Goal: Communication & Community: Ask a question

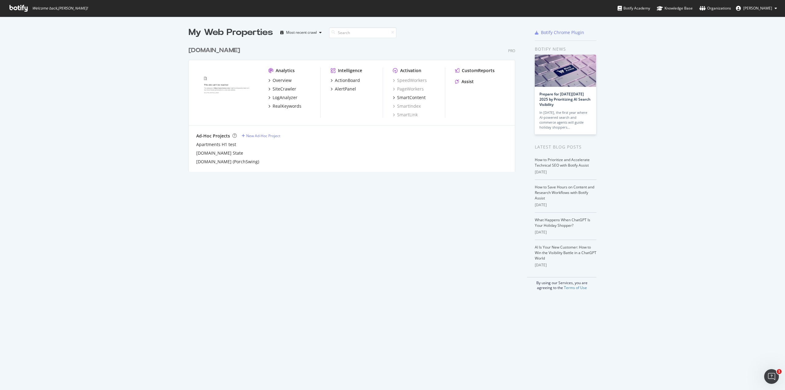
scroll to position [385, 776]
click at [287, 95] on div "LogAnalyzer" at bounding box center [285, 97] width 25 height 6
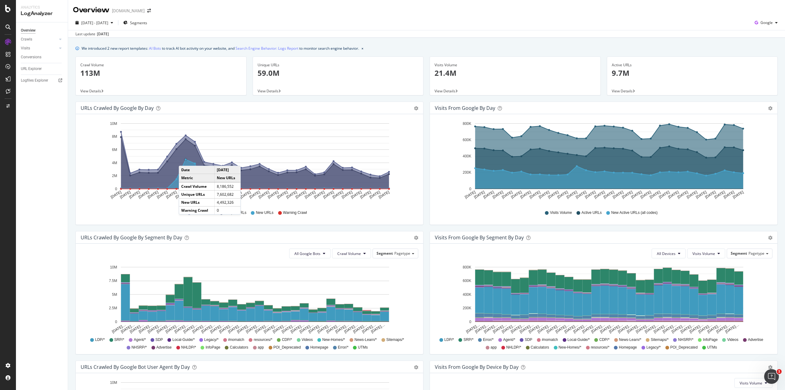
click at [185, 159] on circle "A chart." at bounding box center [186, 160] width 2 height 2
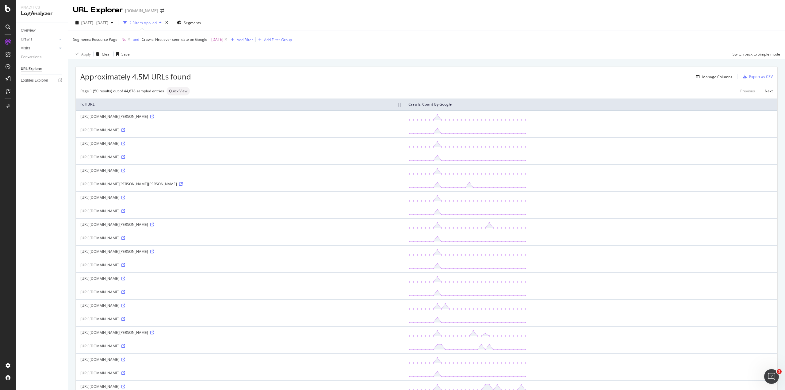
drag, startPoint x: 154, startPoint y: 158, endPoint x: 173, endPoint y: 160, distance: 19.5
click at [173, 160] on td "[URL][DOMAIN_NAME]" at bounding box center [240, 157] width 328 height 13
click at [247, 41] on div "Add Filter" at bounding box center [245, 39] width 16 height 5
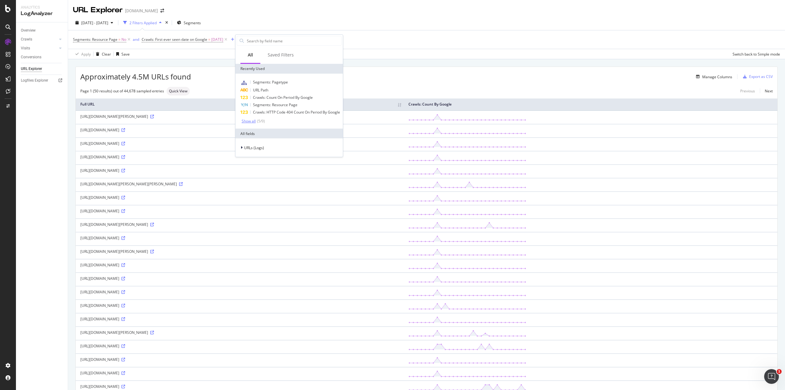
click at [251, 121] on div "Show all" at bounding box center [249, 121] width 14 height 4
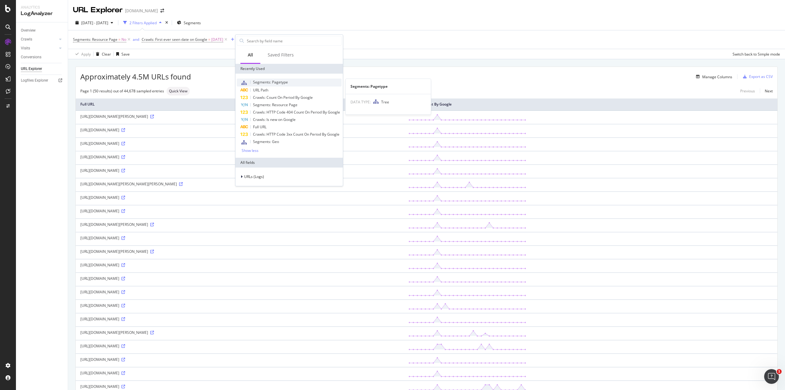
click at [267, 80] on span "Segments: Pagetype" at bounding box center [270, 81] width 35 height 5
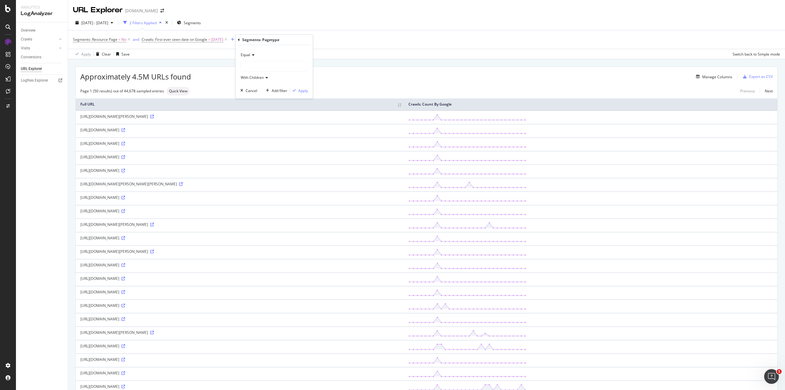
click at [252, 54] on icon at bounding box center [252, 55] width 4 height 4
click at [252, 76] on span "Not Equal" at bounding box center [251, 75] width 17 height 5
click at [256, 56] on span "Not Equal" at bounding box center [249, 54] width 17 height 5
click at [252, 74] on span "Not Equal" at bounding box center [252, 75] width 18 height 5
click at [252, 66] on div at bounding box center [274, 66] width 67 height 10
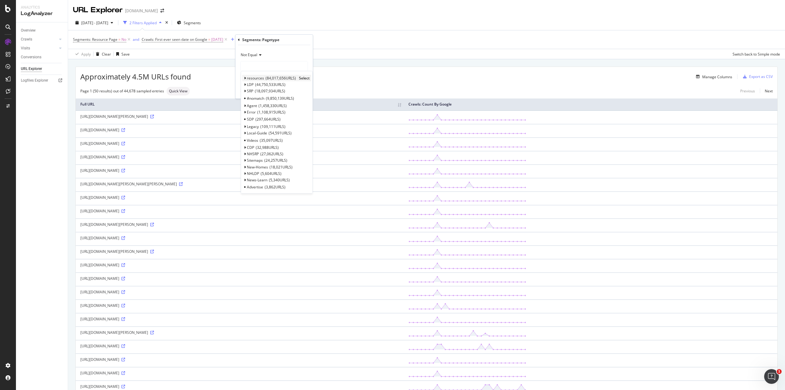
click at [244, 78] on icon at bounding box center [245, 78] width 2 height 4
click at [254, 177] on span "UTMs" at bounding box center [252, 177] width 10 height 5
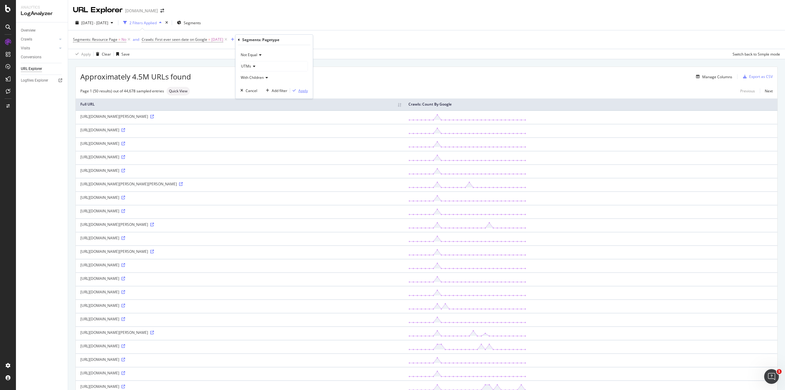
click at [301, 92] on div "Apply" at bounding box center [303, 90] width 10 height 5
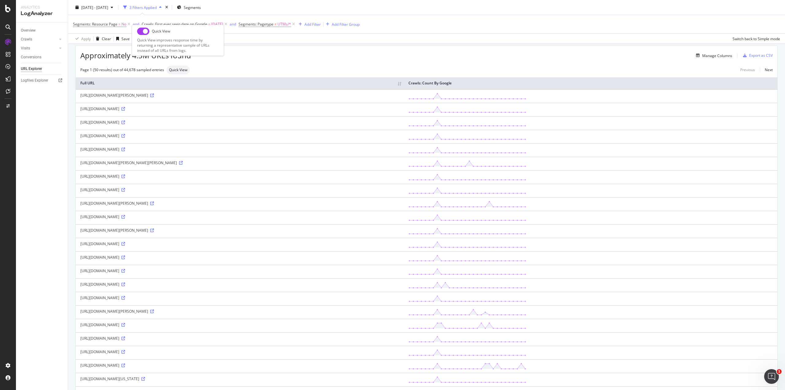
scroll to position [31, 0]
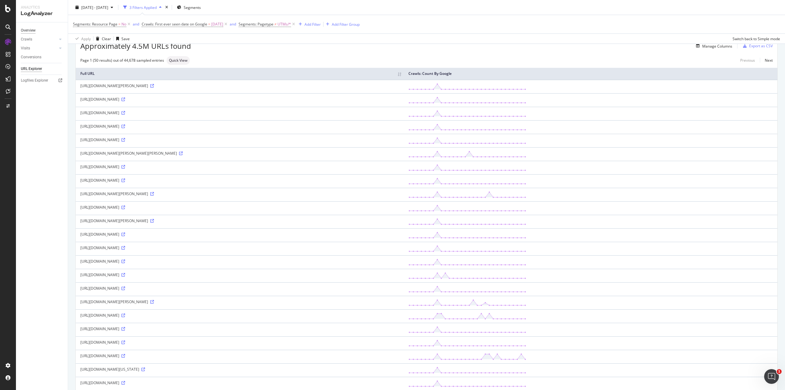
click at [33, 31] on div "Overview" at bounding box center [28, 30] width 15 height 6
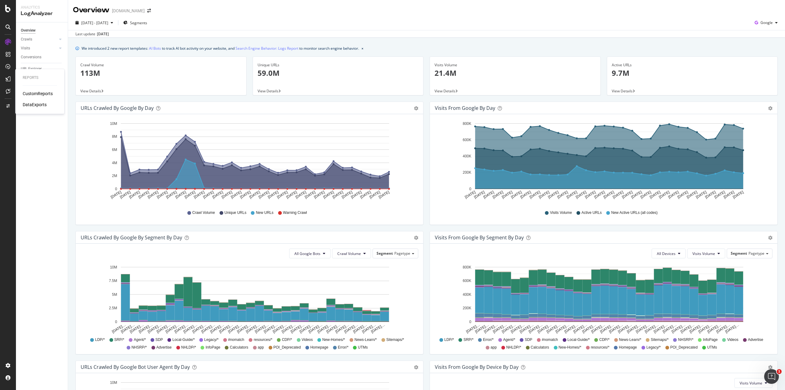
click at [38, 94] on div "CustomReports" at bounding box center [38, 93] width 30 height 6
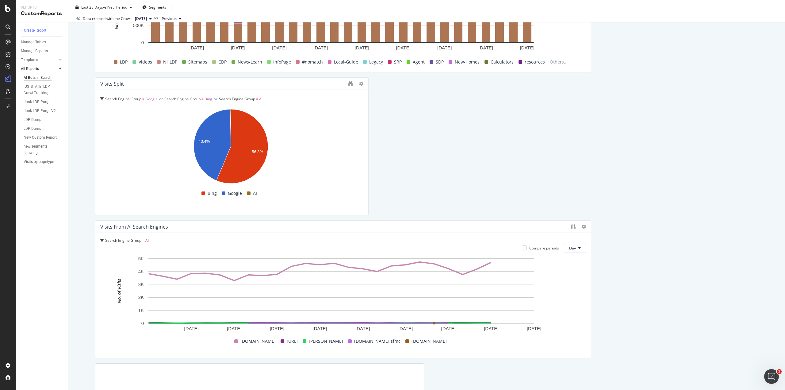
scroll to position [1380, 0]
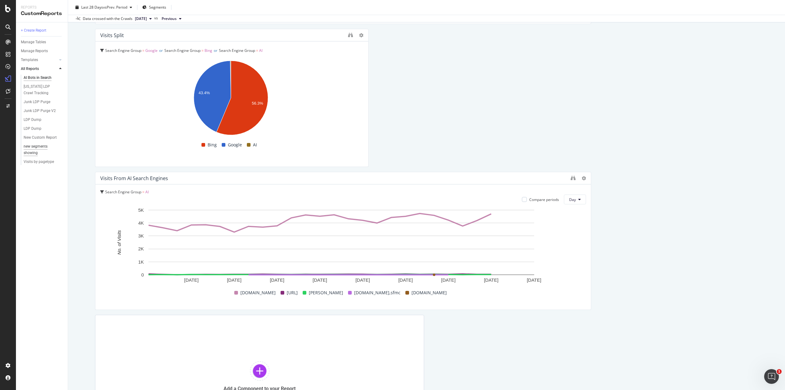
click at [36, 148] on div "new segments showing" at bounding box center [41, 149] width 34 height 13
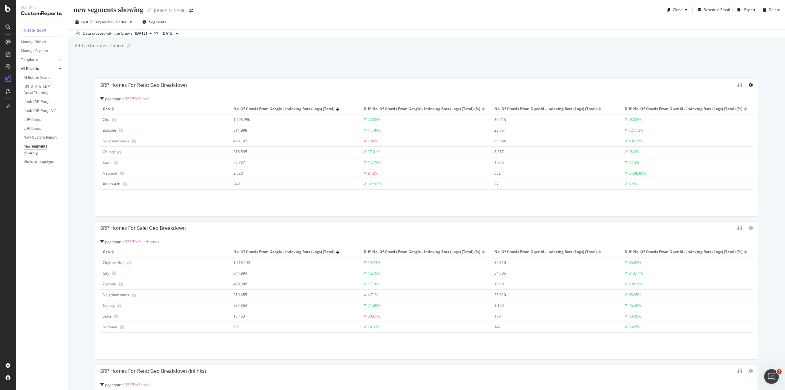
click at [749, 85] on icon at bounding box center [751, 85] width 4 height 4
drag, startPoint x: 697, startPoint y: 90, endPoint x: 710, endPoint y: 87, distance: 13.0
click at [697, 90] on div "SRP Homes for Rent: Geo breakdown" at bounding box center [426, 85] width 662 height 12
click at [738, 85] on icon "binoculars" at bounding box center [740, 84] width 5 height 5
click at [24, 77] on div "LogAnalyzer" at bounding box center [35, 79] width 24 height 6
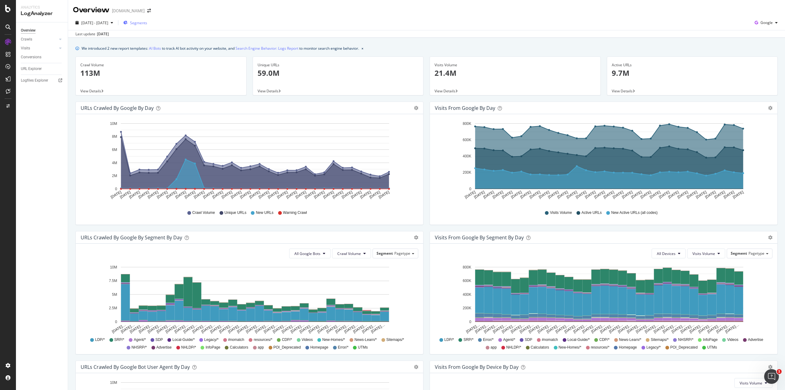
click at [147, 24] on span "Segments" at bounding box center [138, 22] width 17 height 5
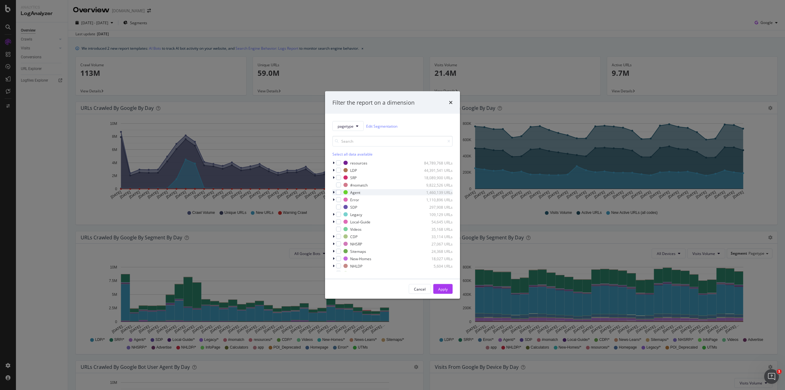
click at [333, 192] on icon "modal" at bounding box center [334, 192] width 2 height 4
click at [333, 192] on icon "modal" at bounding box center [333, 192] width 2 height 4
click at [333, 192] on icon "modal" at bounding box center [334, 192] width 2 height 4
click at [333, 192] on icon "modal" at bounding box center [333, 192] width 2 height 4
click at [334, 178] on icon "modal" at bounding box center [334, 178] width 2 height 4
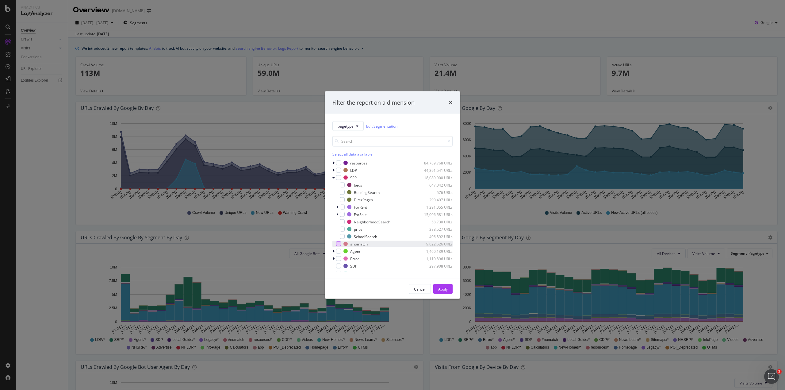
click at [338, 244] on div "modal" at bounding box center [338, 243] width 5 height 5
click at [446, 289] on div "Apply" at bounding box center [443, 288] width 10 height 5
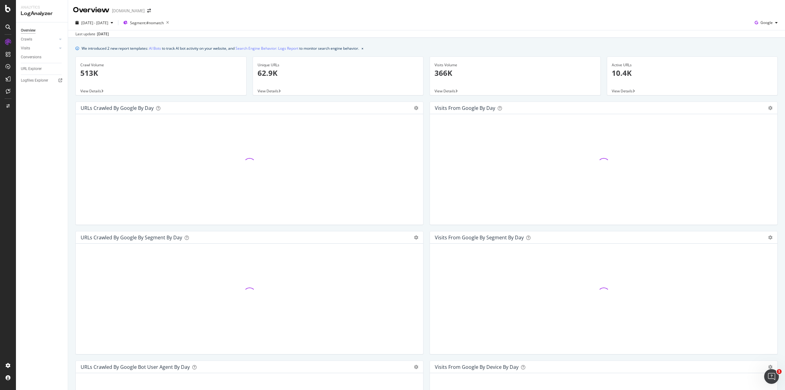
click at [271, 90] on span "View Details" at bounding box center [268, 90] width 21 height 5
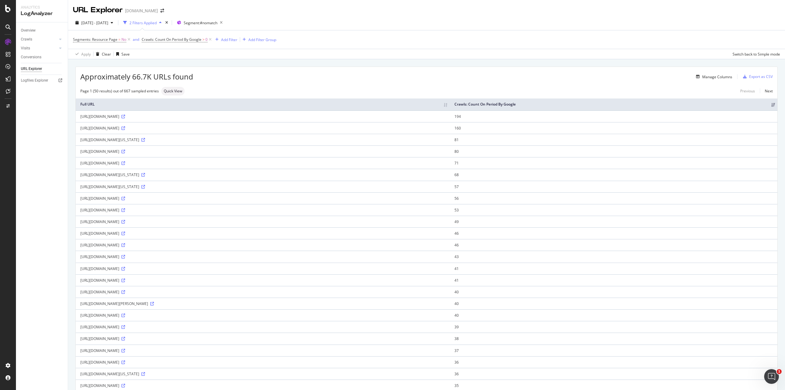
drag, startPoint x: 147, startPoint y: 270, endPoint x: 81, endPoint y: 271, distance: 66.2
click at [81, 271] on div "[URL][DOMAIN_NAME]" at bounding box center [262, 268] width 365 height 5
copy div "[URL][DOMAIN_NAME]"
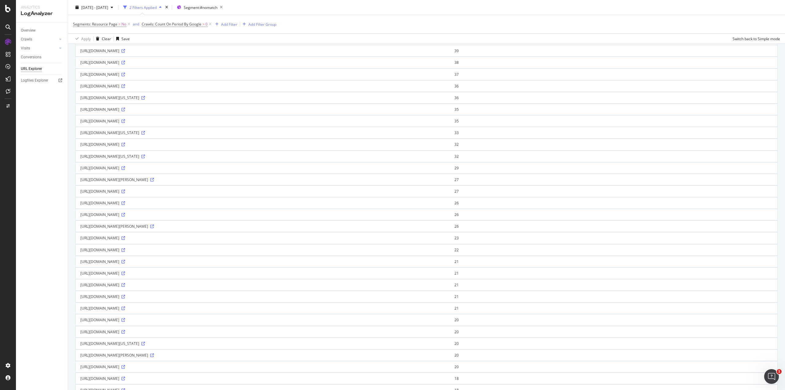
scroll to position [340, 0]
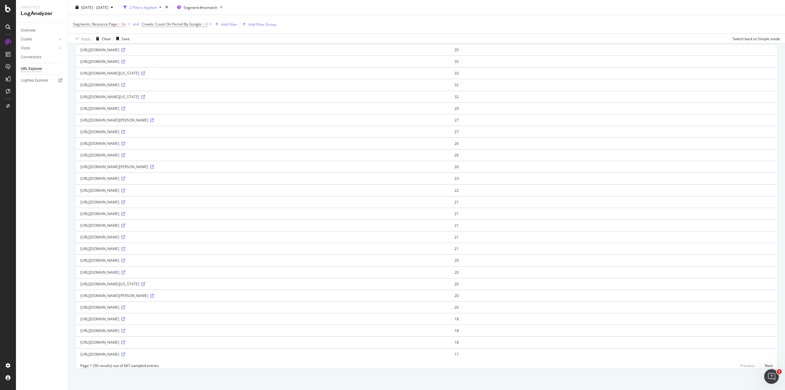
drag, startPoint x: 159, startPoint y: 315, endPoint x: 79, endPoint y: 316, distance: 80.1
click at [79, 316] on td "[URL][DOMAIN_NAME]" at bounding box center [263, 319] width 374 height 12
copy div "[URL][DOMAIN_NAME]"
click at [134, 305] on div "[URL][DOMAIN_NAME]" at bounding box center [262, 307] width 365 height 5
drag, startPoint x: 148, startPoint y: 302, endPoint x: 80, endPoint y: 304, distance: 67.8
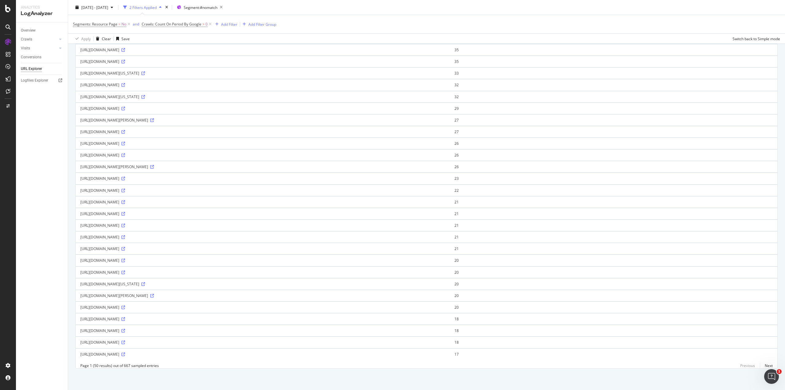
click at [80, 304] on td "[URL][DOMAIN_NAME]" at bounding box center [263, 307] width 374 height 12
copy div "[URL][DOMAIN_NAME]"
click at [29, 63] on div "Overview SiteCrawler LogAnalyzer RealKeywords EngagementAnalytics" at bounding box center [44, 79] width 42 height 50
click at [30, 66] on div "SiteCrawler" at bounding box center [34, 68] width 22 height 6
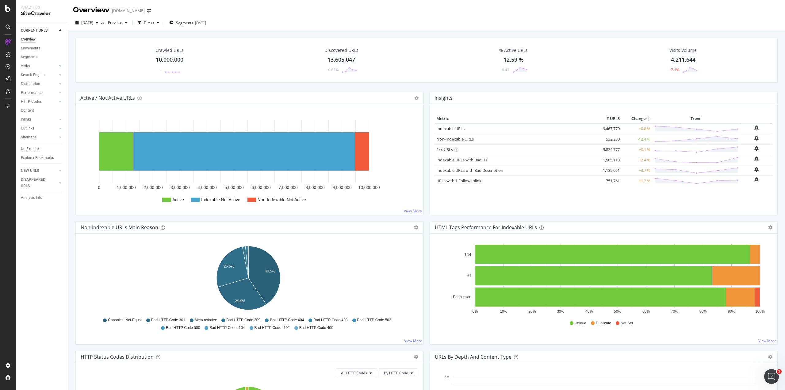
click at [36, 149] on div "Url Explorer" at bounding box center [30, 149] width 19 height 6
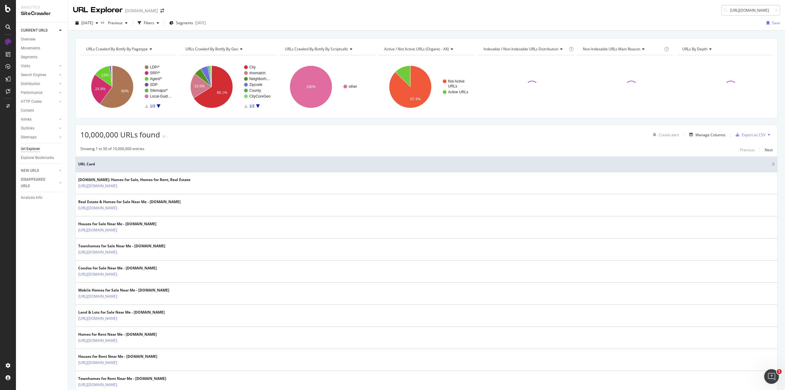
scroll to position [0, 25]
type input "[URL][DOMAIN_NAME]"
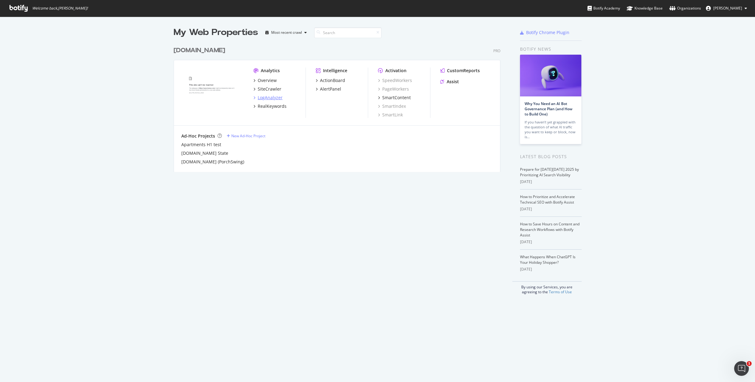
click at [259, 96] on div "LogAnalyzer" at bounding box center [270, 97] width 25 height 6
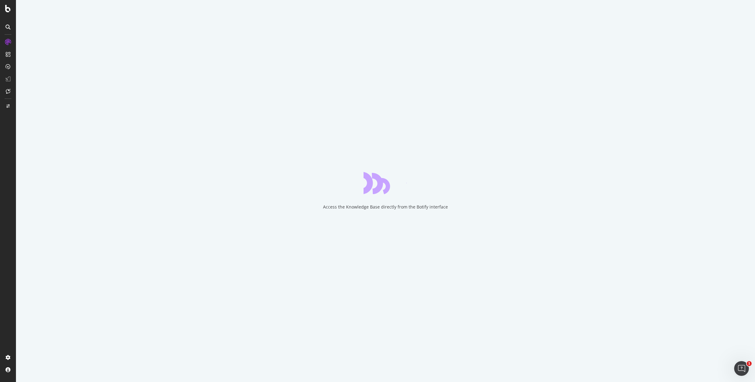
click at [7, 352] on div at bounding box center [8, 194] width 15 height 315
click at [25, 355] on div "Segment Editor" at bounding box center [48, 354] width 58 height 5
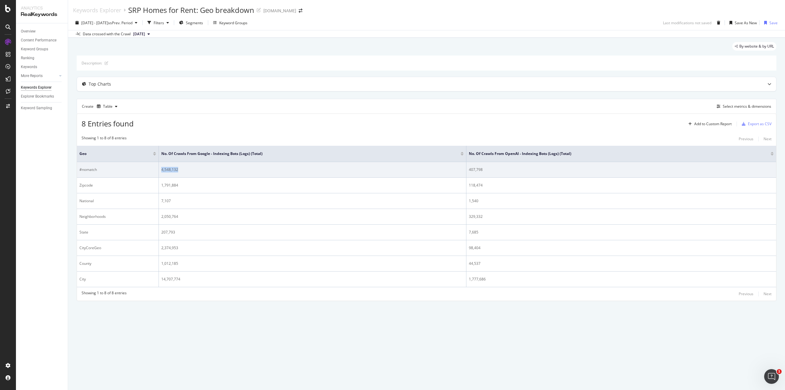
drag, startPoint x: 190, startPoint y: 170, endPoint x: 158, endPoint y: 170, distance: 32.2
click at [158, 170] on tr "#nomatch 4,548,132 407,798" at bounding box center [426, 170] width 699 height 16
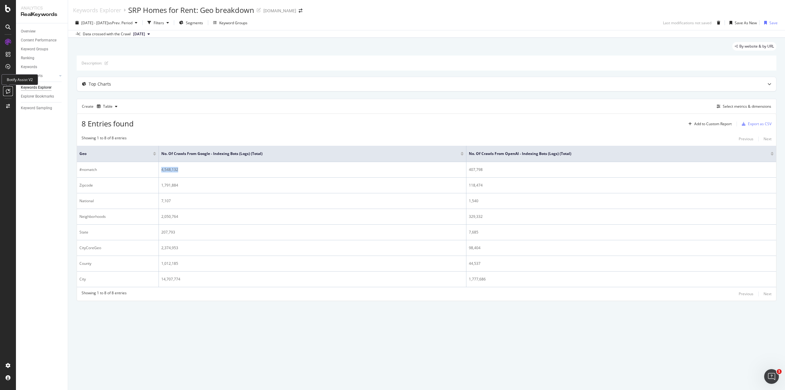
click at [9, 90] on icon at bounding box center [8, 91] width 5 height 5
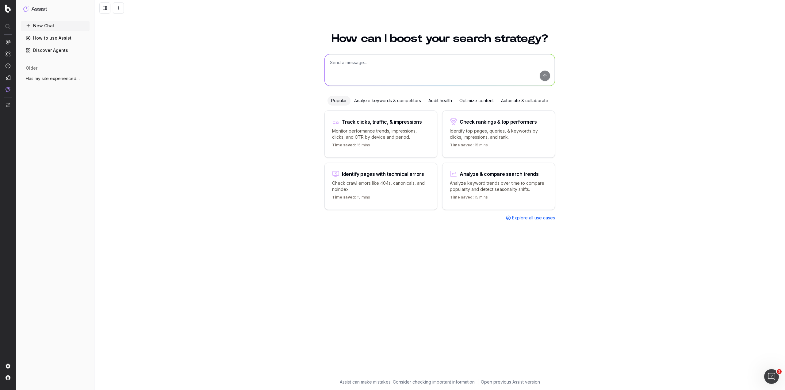
click at [366, 63] on textarea at bounding box center [440, 69] width 230 height 31
click at [402, 63] on textarea "where is there an opportunity to" at bounding box center [440, 69] width 230 height 31
type textarea "where is there an opportunity to better link our LDPs"
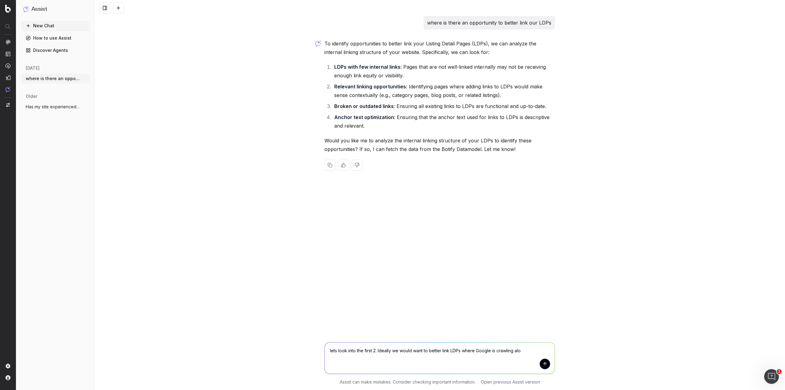
type textarea "lets look into the first 2. Ideally we would want to better link LDPs where Goo…"
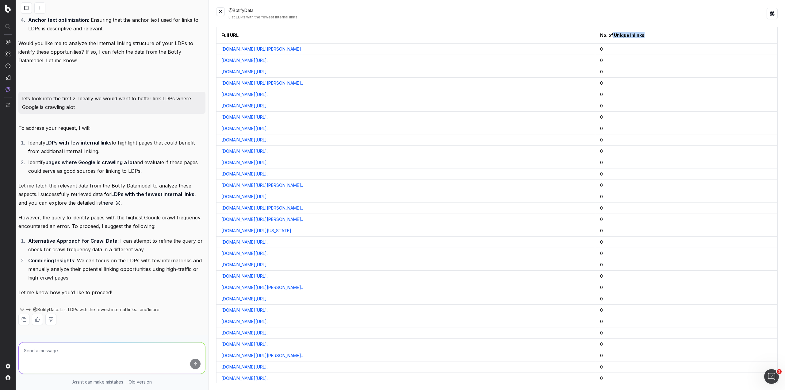
drag, startPoint x: 638, startPoint y: 34, endPoint x: 669, endPoint y: 34, distance: 30.1
click at [645, 34] on div "No. of Unique Inlinks" at bounding box center [622, 35] width 44 height 6
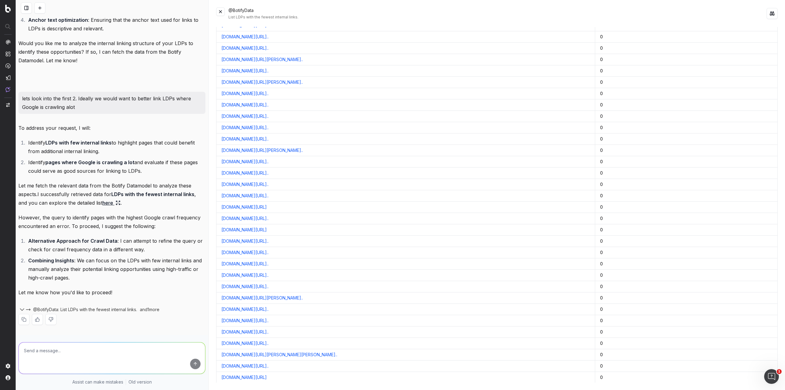
scroll to position [1073, 0]
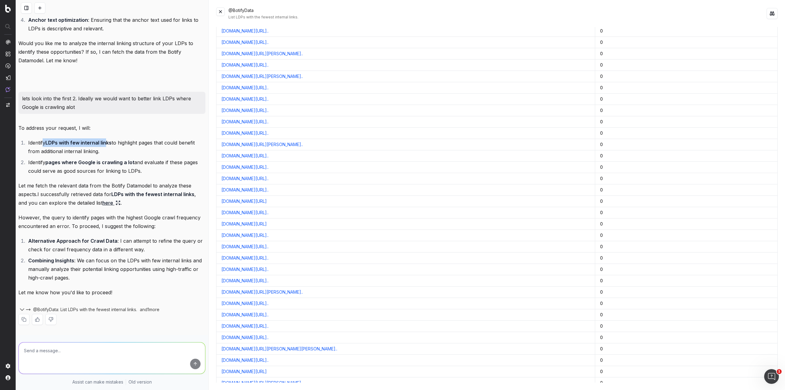
drag, startPoint x: 42, startPoint y: 146, endPoint x: 106, endPoint y: 140, distance: 63.7
click at [106, 140] on li "Identify LDPs with few internal links to highlight pages that could benefit fro…" at bounding box center [115, 146] width 179 height 17
click at [106, 140] on strong "LDPs with few internal links" at bounding box center [78, 143] width 66 height 6
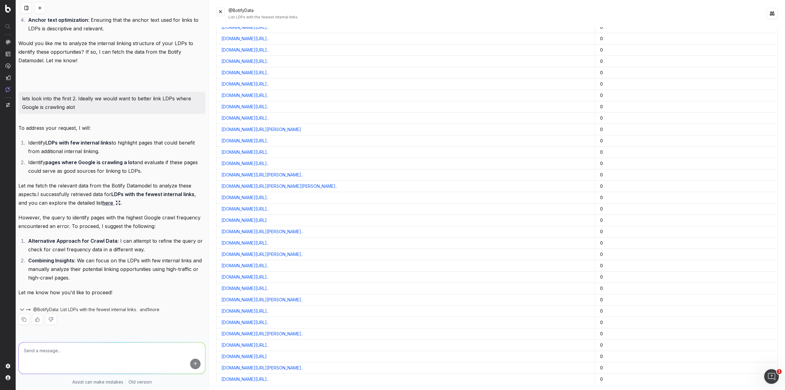
scroll to position [5439, 0]
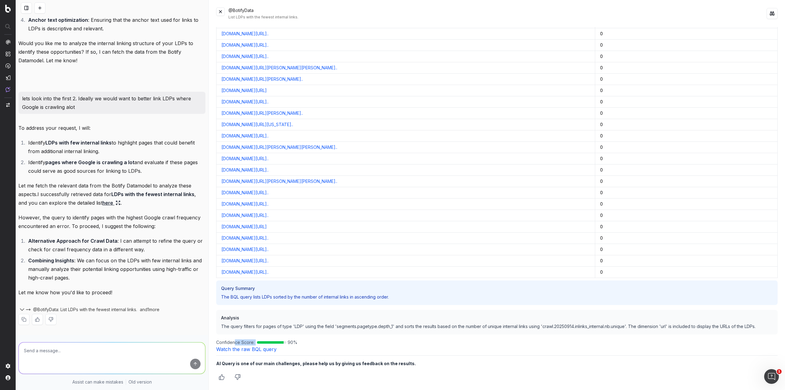
drag, startPoint x: 235, startPoint y: 341, endPoint x: 287, endPoint y: 343, distance: 52.5
click at [287, 343] on div "Confidence Score: 90 %" at bounding box center [497, 342] width 562 height 6
click at [231, 342] on span "Confidence Score:" at bounding box center [235, 342] width 38 height 6
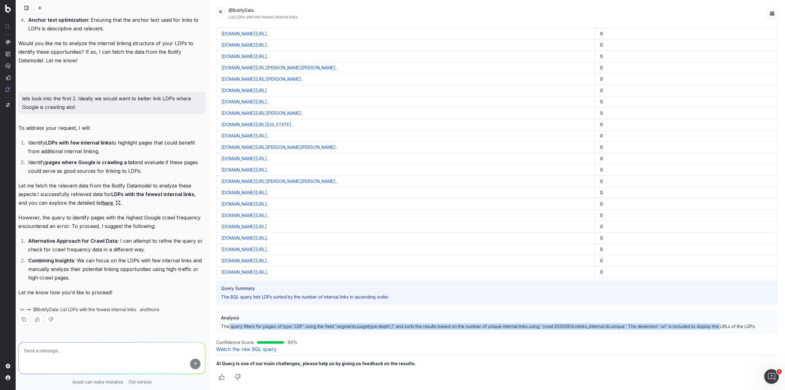
drag, startPoint x: 229, startPoint y: 324, endPoint x: 723, endPoint y: 330, distance: 493.8
click at [723, 330] on div "Analysis The query filters for pages of type 'LDP' using the field 'segments.pa…" at bounding box center [497, 322] width 562 height 25
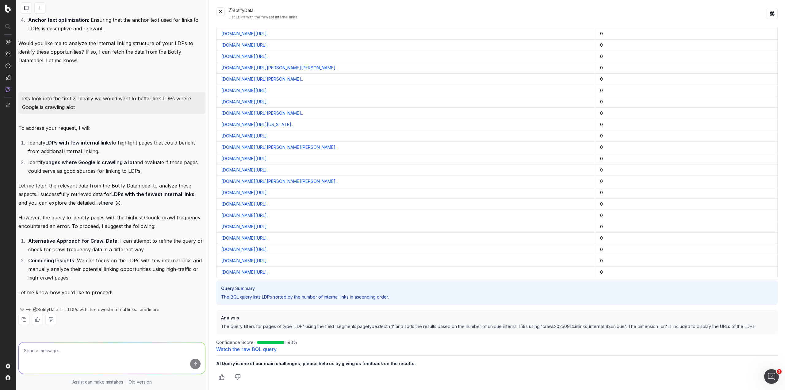
click at [132, 352] on textarea at bounding box center [112, 357] width 186 height 31
click at [192, 369] on textarea "ok we have a list of LDPs with no inlinks. Now where to we programmatically lin…" at bounding box center [112, 357] width 186 height 31
type textarea "ok we have a list of LDPs with no inlinks. Now where to we programmatically lin…"
click at [191, 366] on button "submit" at bounding box center [195, 364] width 10 height 10
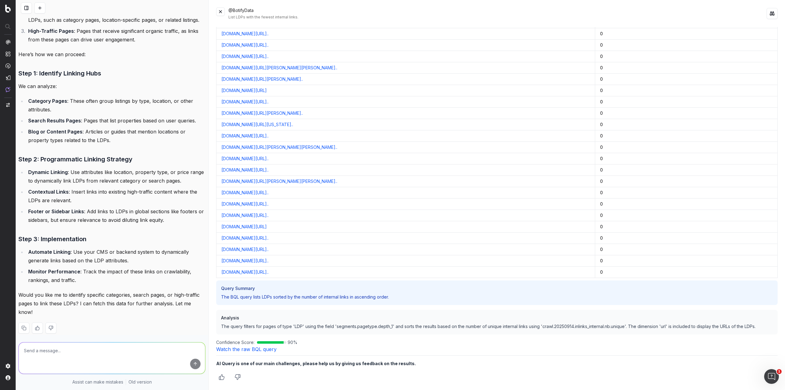
scroll to position [543, 0]
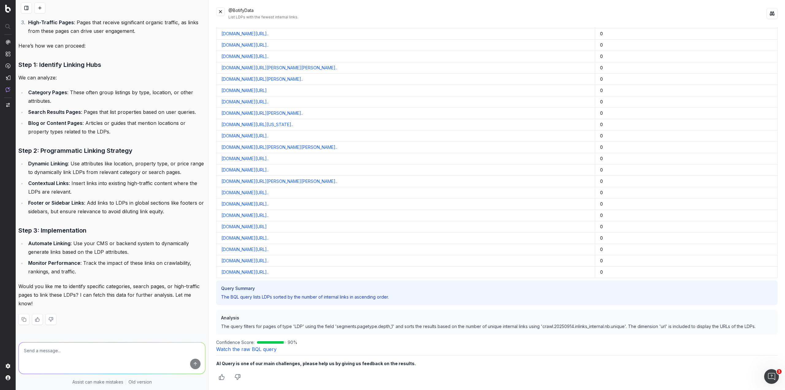
click at [109, 358] on textarea at bounding box center [112, 357] width 186 height 31
type textarea "go through the steps"
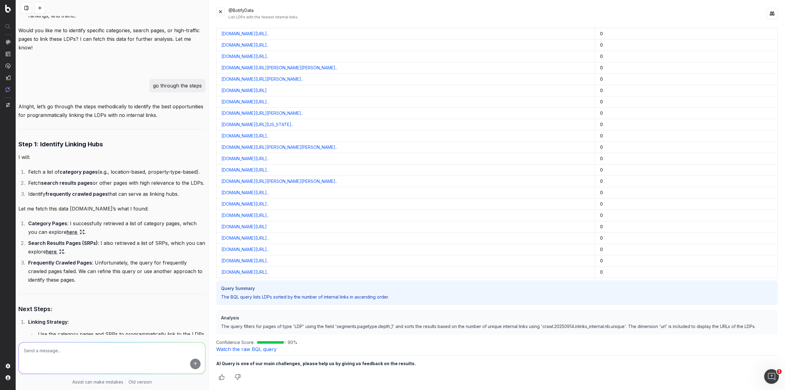
scroll to position [788, 0]
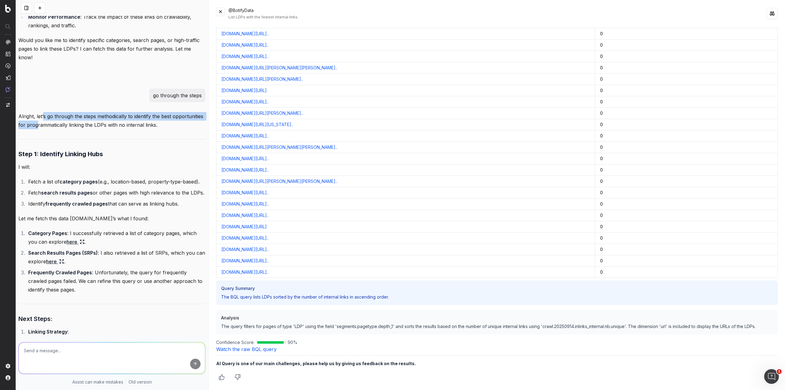
drag, startPoint x: 43, startPoint y: 120, endPoint x: 68, endPoint y: 127, distance: 26.1
click at [68, 127] on p "Alright, let’s go through the steps methodically to identify the best opportuni…" at bounding box center [111, 120] width 187 height 17
drag, startPoint x: 40, startPoint y: 178, endPoint x: 76, endPoint y: 179, distance: 35.3
click at [75, 179] on li "Fetch a list of category pages (e.g., location-based, property-type-based)." at bounding box center [115, 181] width 179 height 9
drag, startPoint x: 99, startPoint y: 179, endPoint x: 163, endPoint y: 184, distance: 63.4
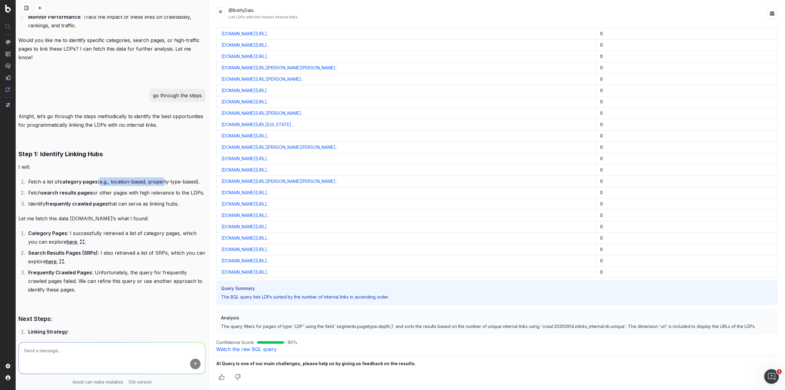
click at [163, 184] on li "Fetch a list of category pages (e.g., location-based, property-type-based)." at bounding box center [115, 181] width 179 height 9
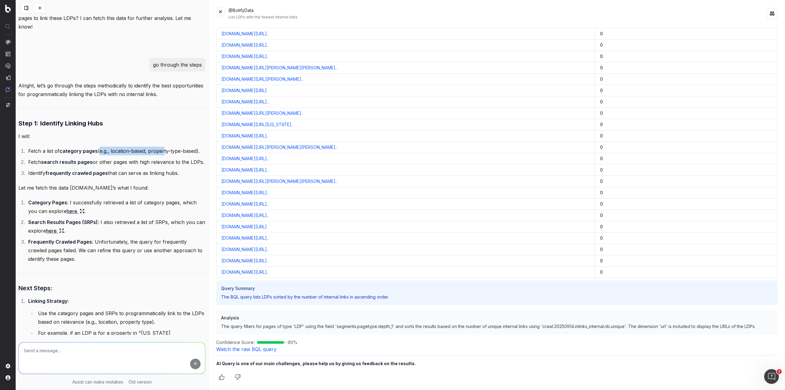
drag, startPoint x: 45, startPoint y: 170, endPoint x: 110, endPoint y: 180, distance: 66.4
click at [110, 166] on li "Fetch search results pages or other pages with high relevance to the LDPs." at bounding box center [115, 162] width 179 height 9
drag, startPoint x: 52, startPoint y: 187, endPoint x: 124, endPoint y: 194, distance: 72.7
click at [124, 177] on li "Identify frequently crawled pages that can serve as linking hubs." at bounding box center [115, 173] width 179 height 9
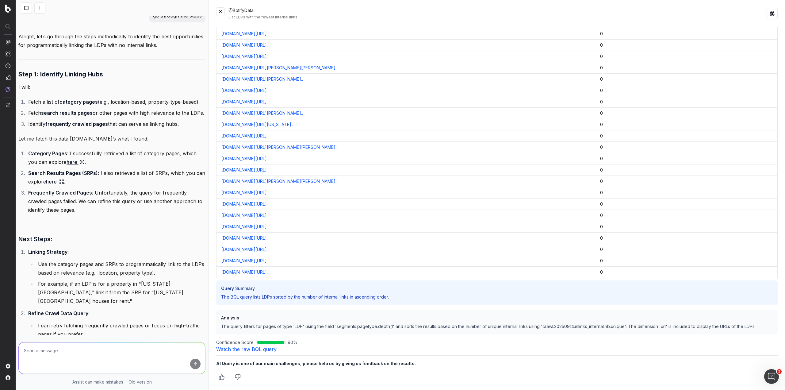
scroll to position [911, 0]
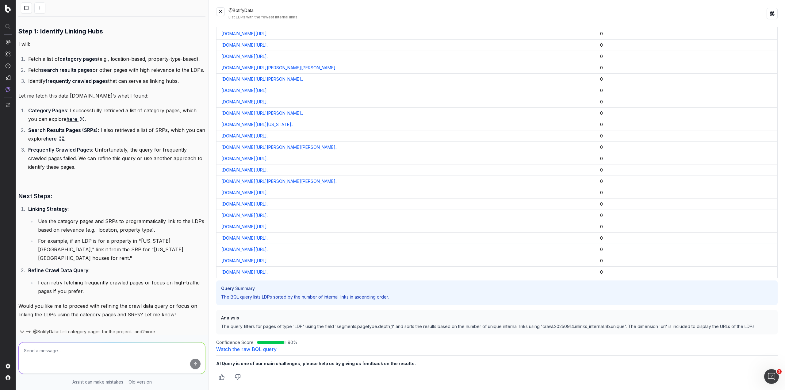
drag, startPoint x: 73, startPoint y: 136, endPoint x: 37, endPoint y: 141, distance: 35.9
click at [37, 141] on ol "Category Pages : I successfully retrieved a list of category pages, which you c…" at bounding box center [111, 138] width 187 height 65
drag, startPoint x: 74, startPoint y: 136, endPoint x: 57, endPoint y: 146, distance: 19.5
click at [57, 143] on li "Search Results Pages (SRPs) : I also retrieved a list of SRPs, which you can ex…" at bounding box center [115, 134] width 179 height 17
click at [73, 123] on link "here" at bounding box center [76, 119] width 18 height 9
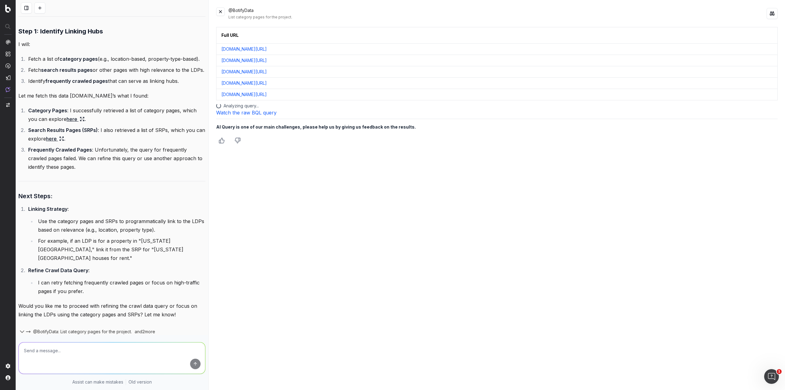
click at [63, 143] on link "here" at bounding box center [55, 138] width 18 height 9
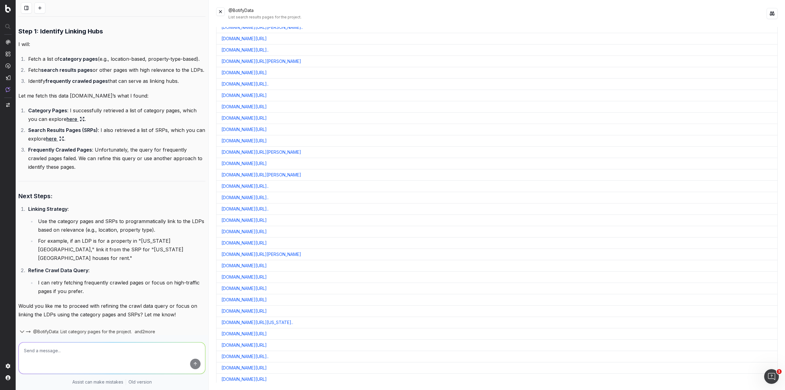
scroll to position [0, 0]
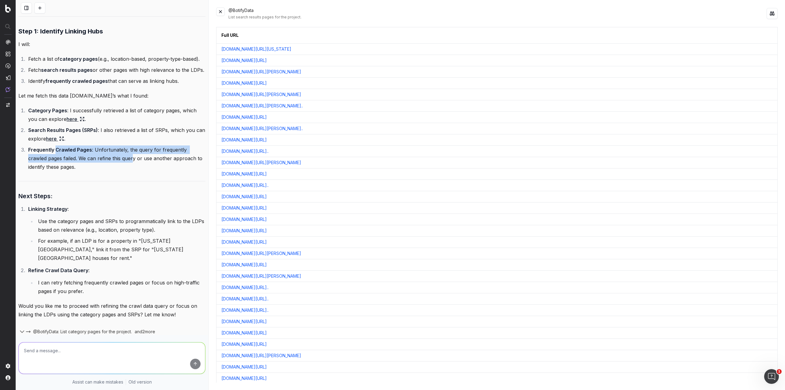
drag, startPoint x: 56, startPoint y: 167, endPoint x: 134, endPoint y: 173, distance: 78.4
click at [134, 171] on li "Frequently Crawled Pages : Unfortunately, the query for frequently crawled page…" at bounding box center [115, 158] width 179 height 26
click at [138, 171] on li "Frequently Crawled Pages : Unfortunately, the query for frequently crawled page…" at bounding box center [115, 158] width 179 height 26
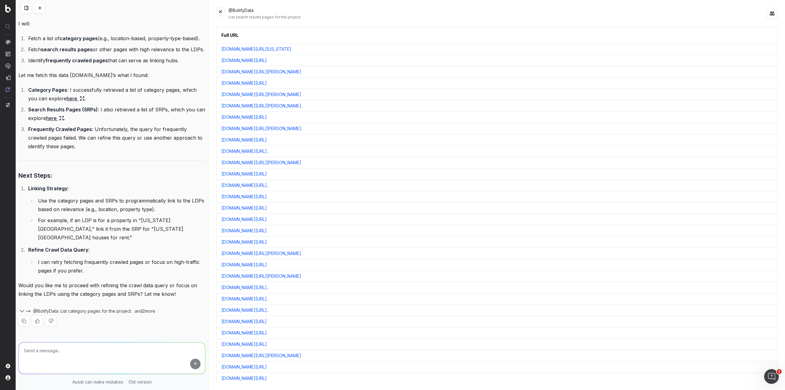
scroll to position [942, 0]
